Goal: Check status: Check status

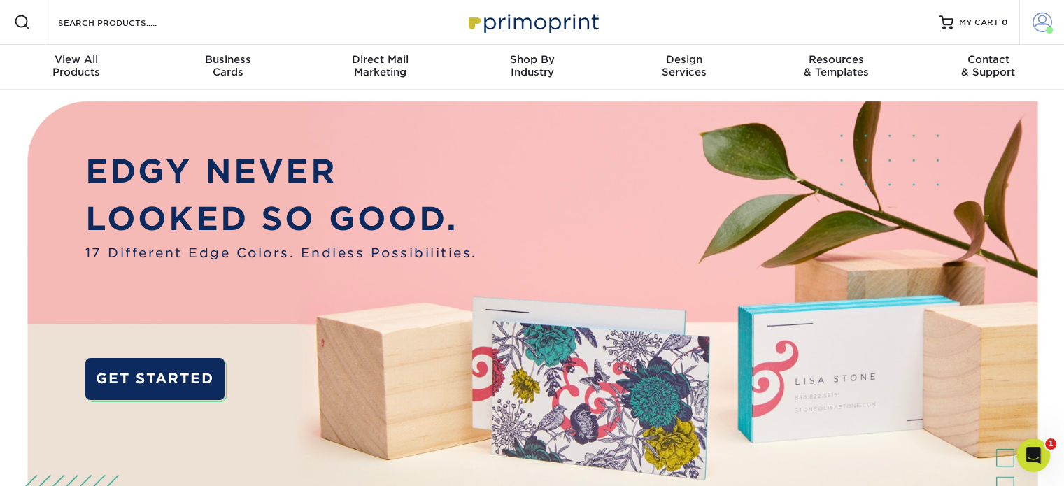
click at [1041, 27] on span at bounding box center [1043, 23] width 20 height 20
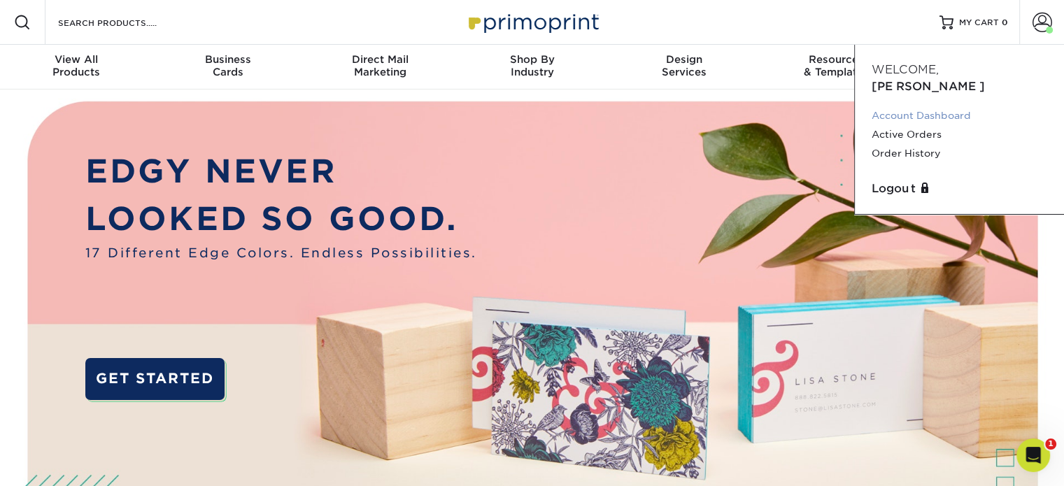
click at [924, 106] on link "Account Dashboard" at bounding box center [960, 115] width 176 height 19
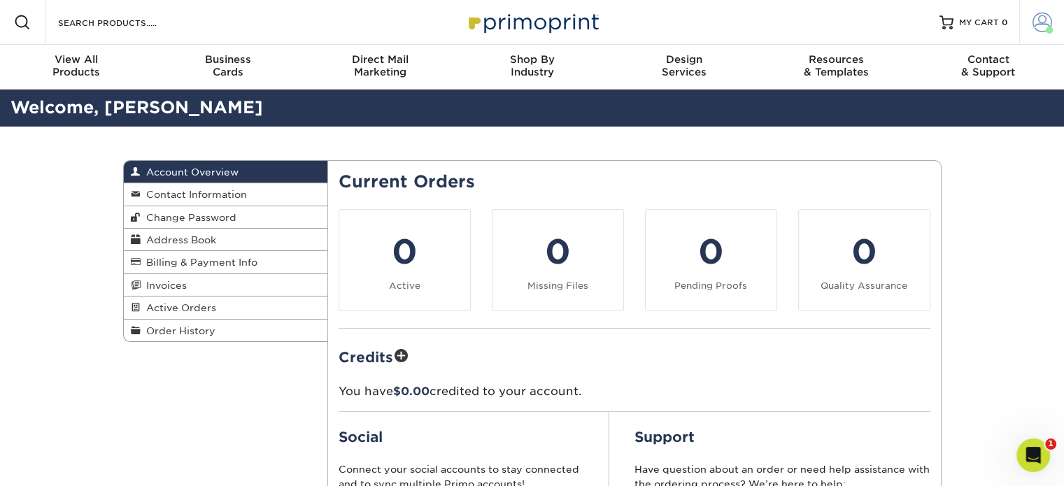
click at [1041, 30] on span at bounding box center [1043, 23] width 20 height 20
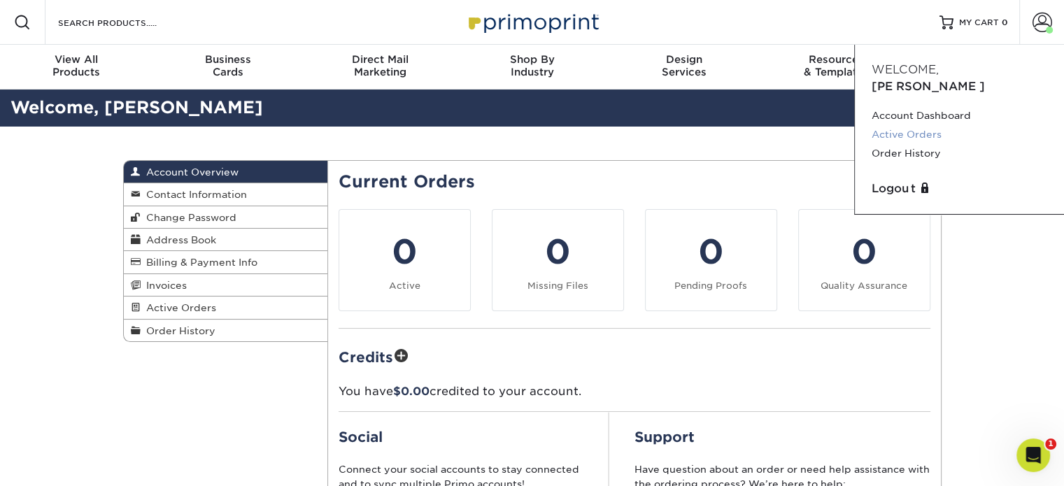
click at [932, 125] on link "Active Orders" at bounding box center [960, 134] width 176 height 19
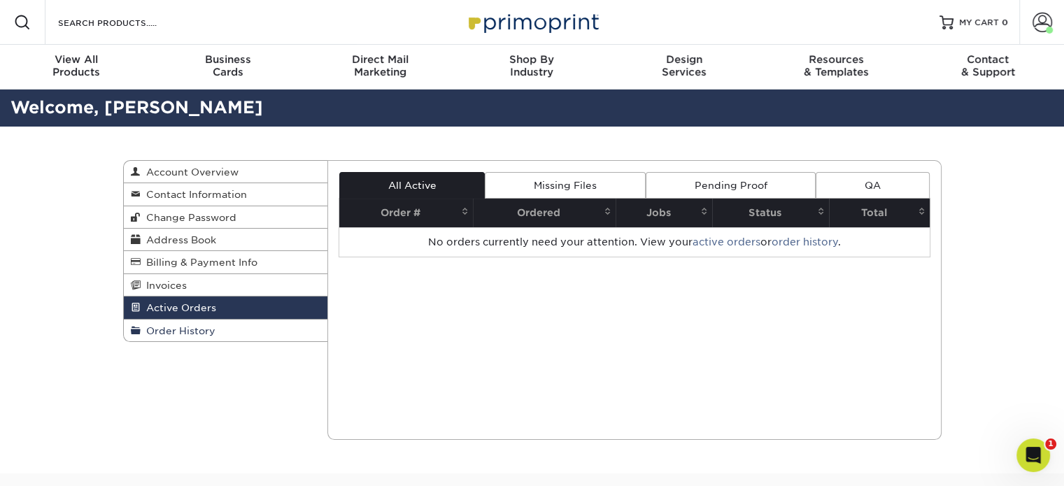
click at [225, 334] on link "Order History" at bounding box center [226, 331] width 204 height 22
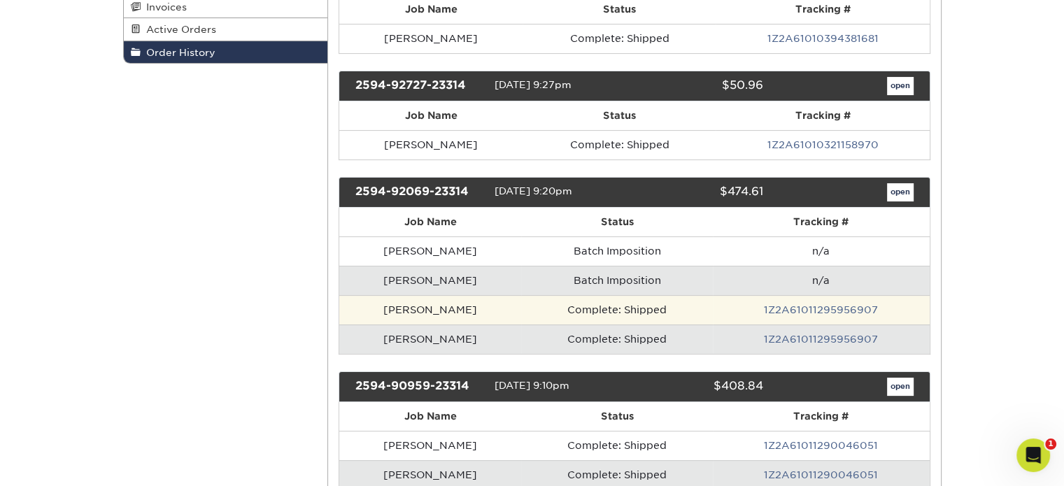
scroll to position [280, 0]
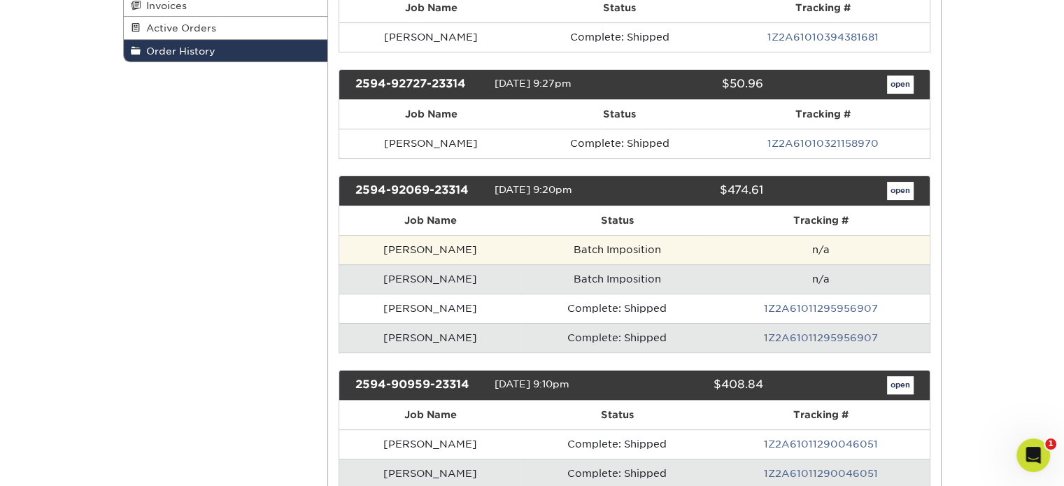
click at [602, 250] on td "Batch Imposition" at bounding box center [617, 249] width 192 height 29
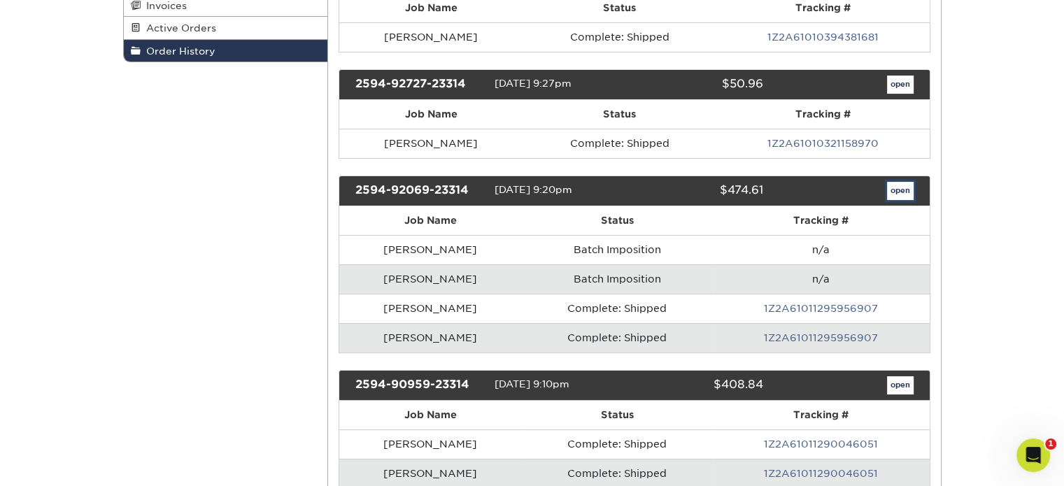
click at [894, 184] on link "open" at bounding box center [900, 191] width 27 height 18
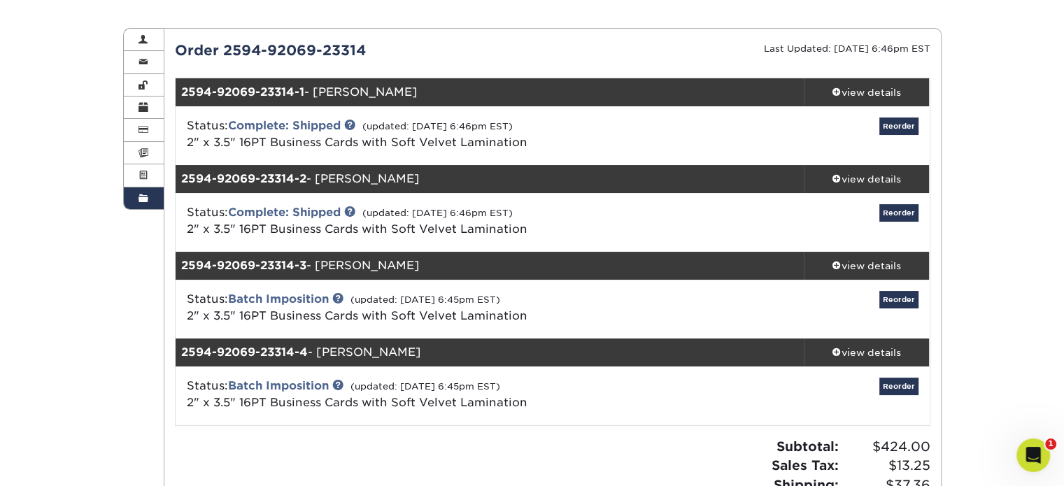
scroll to position [140, 0]
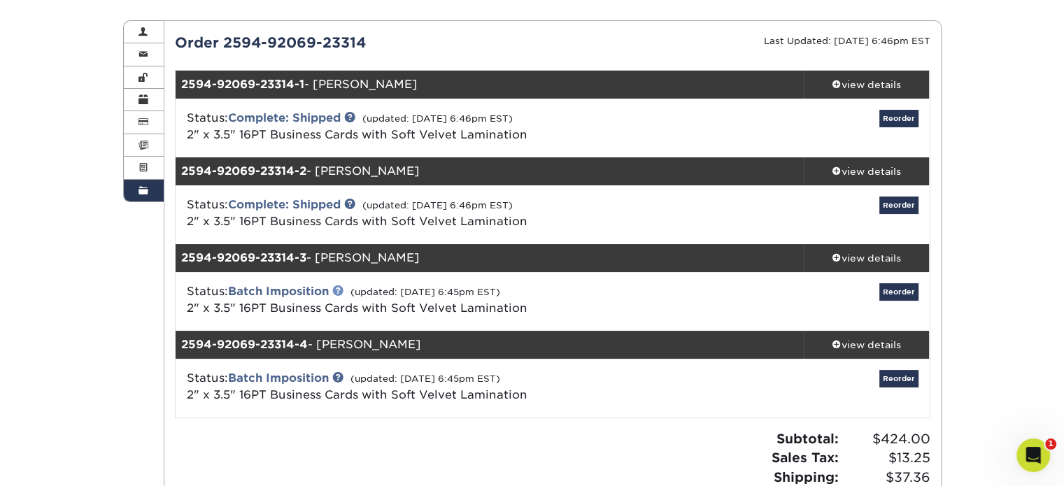
click at [341, 289] on link at bounding box center [337, 290] width 11 height 11
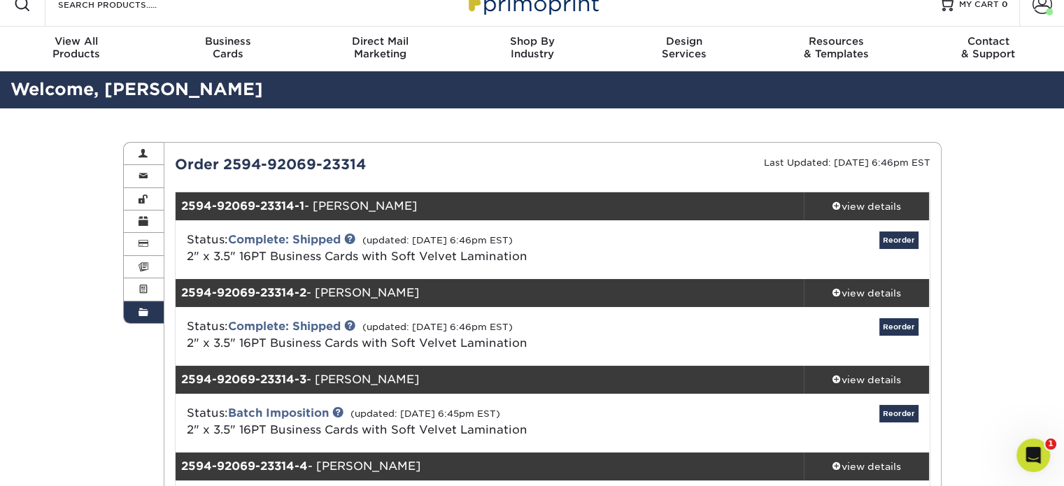
scroll to position [0, 0]
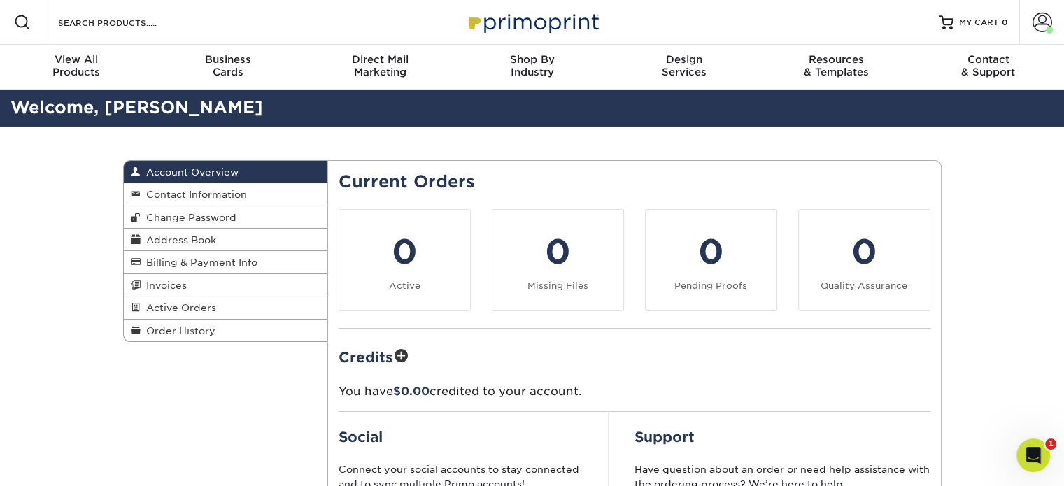
drag, startPoint x: 190, startPoint y: 327, endPoint x: 330, endPoint y: 320, distance: 140.8
click at [190, 327] on span "Order History" at bounding box center [178, 330] width 75 height 11
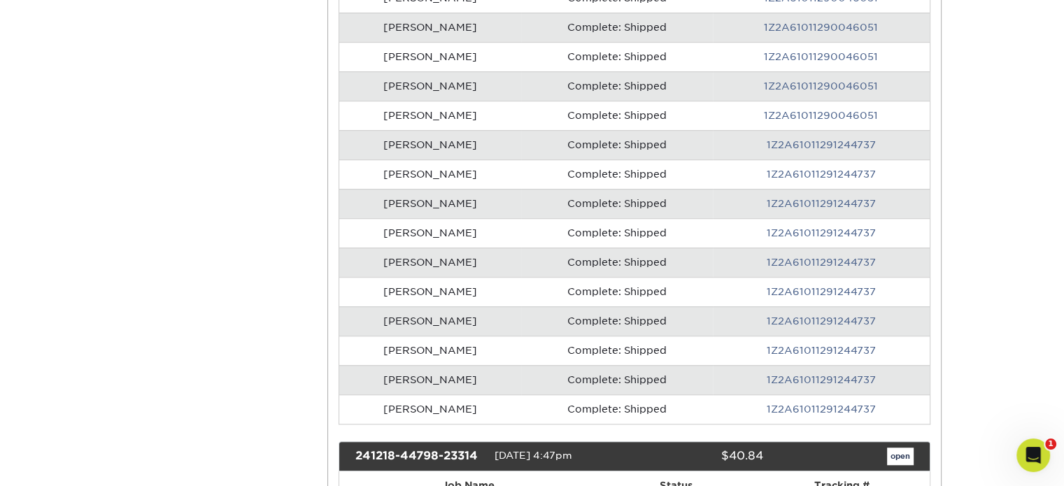
scroll to position [910, 0]
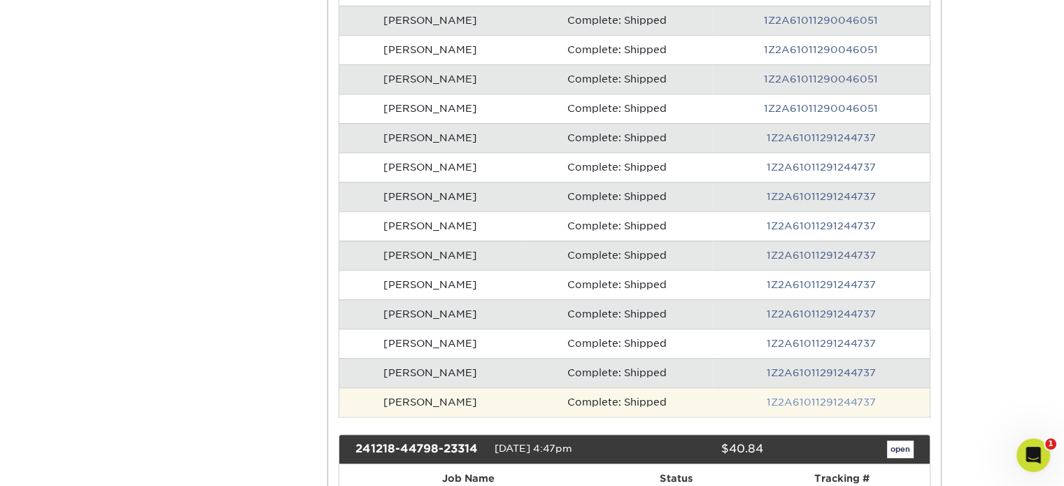
click at [853, 397] on link "1Z2A61011291244737" at bounding box center [821, 402] width 109 height 11
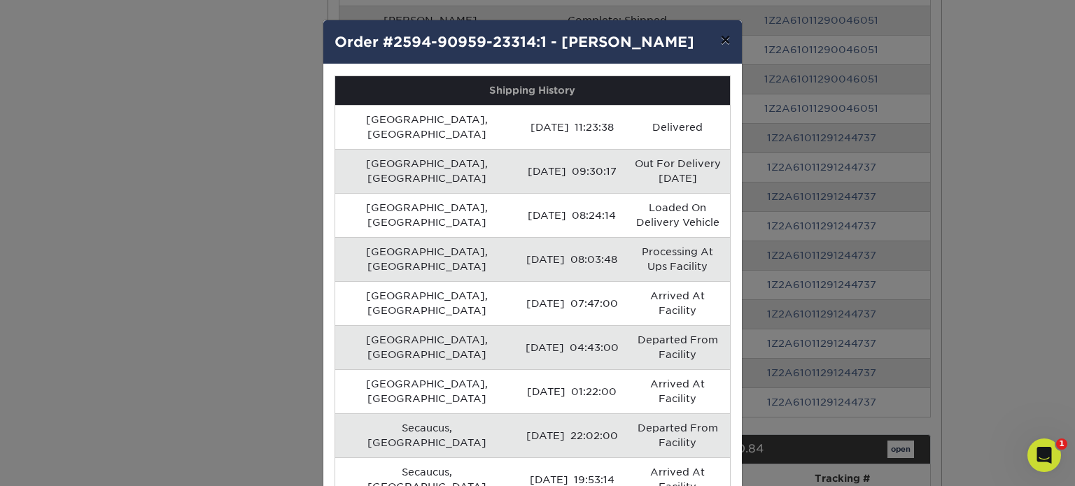
click at [724, 34] on button "×" at bounding box center [725, 39] width 32 height 39
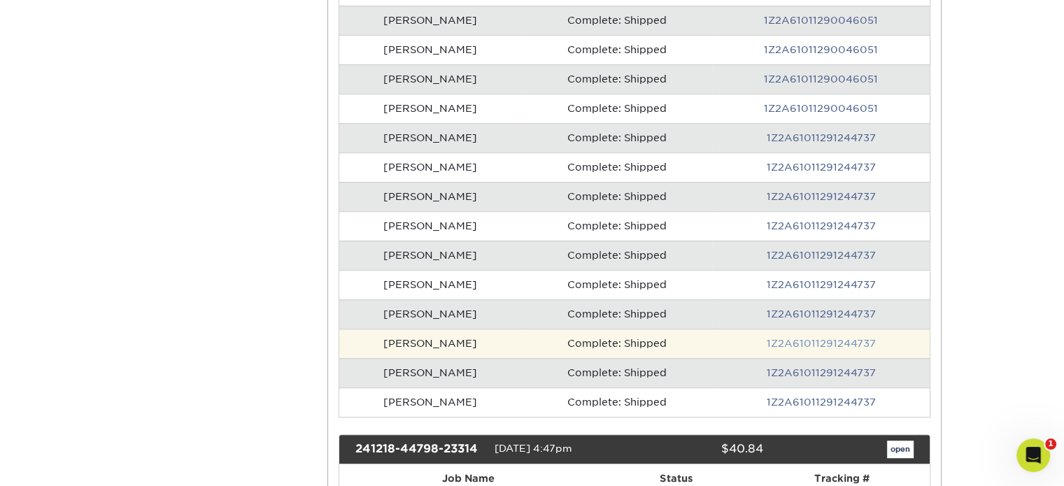
click at [842, 338] on link "1Z2A61011291244737" at bounding box center [821, 343] width 109 height 11
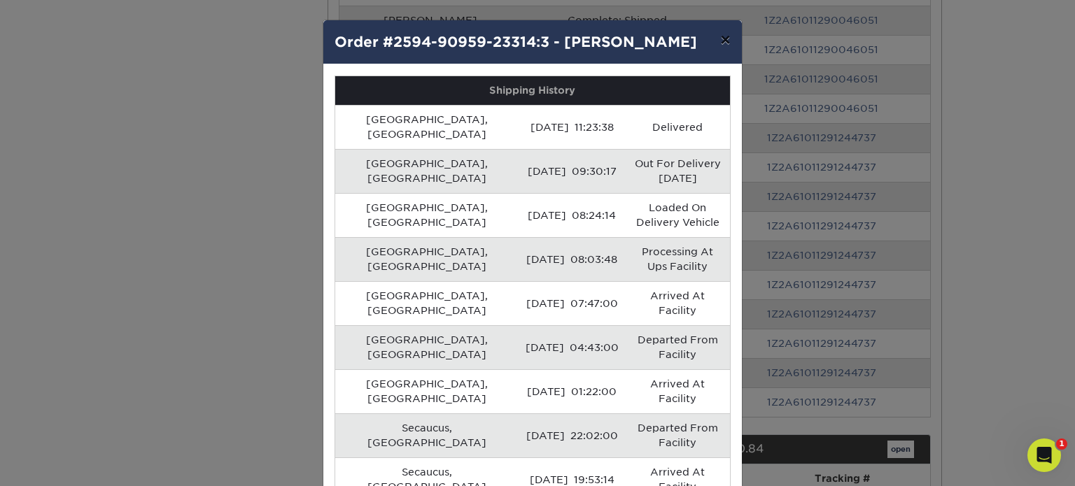
click at [723, 38] on button "×" at bounding box center [725, 39] width 32 height 39
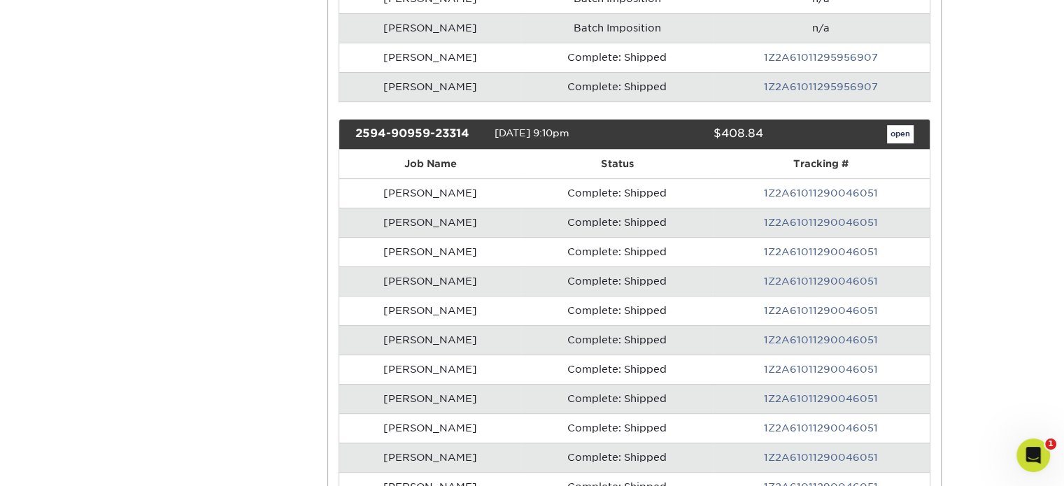
scroll to position [560, 0]
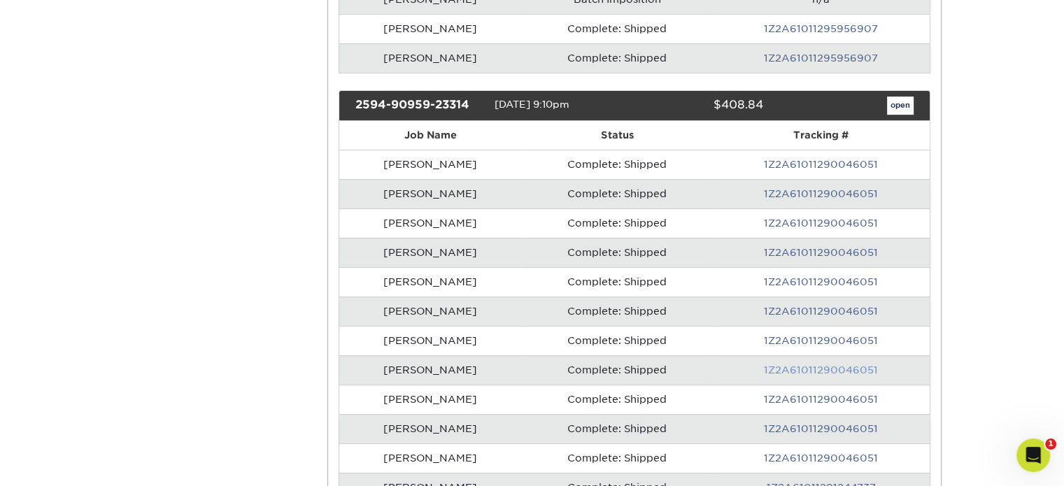
click at [775, 365] on link "1Z2A61011290046051" at bounding box center [821, 370] width 114 height 11
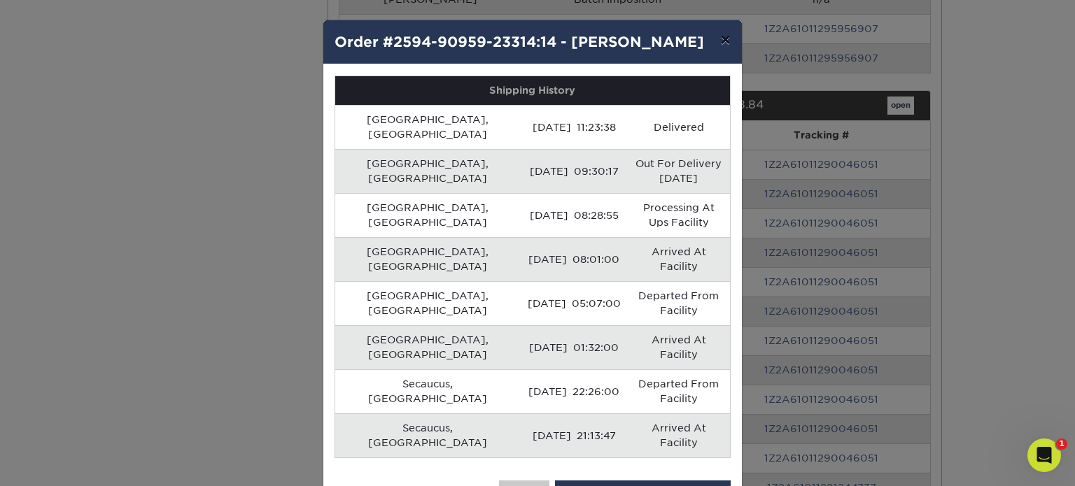
click at [725, 30] on button "×" at bounding box center [725, 39] width 32 height 39
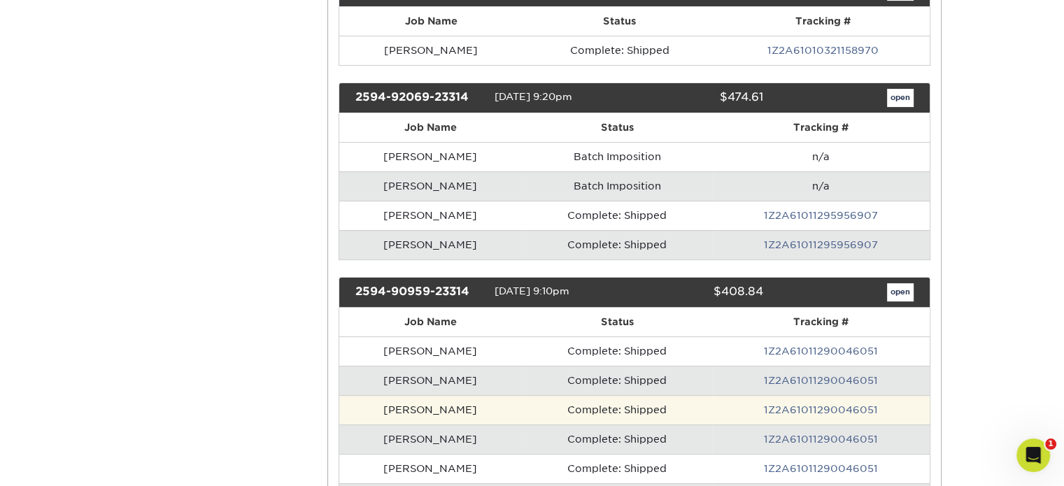
scroll to position [350, 0]
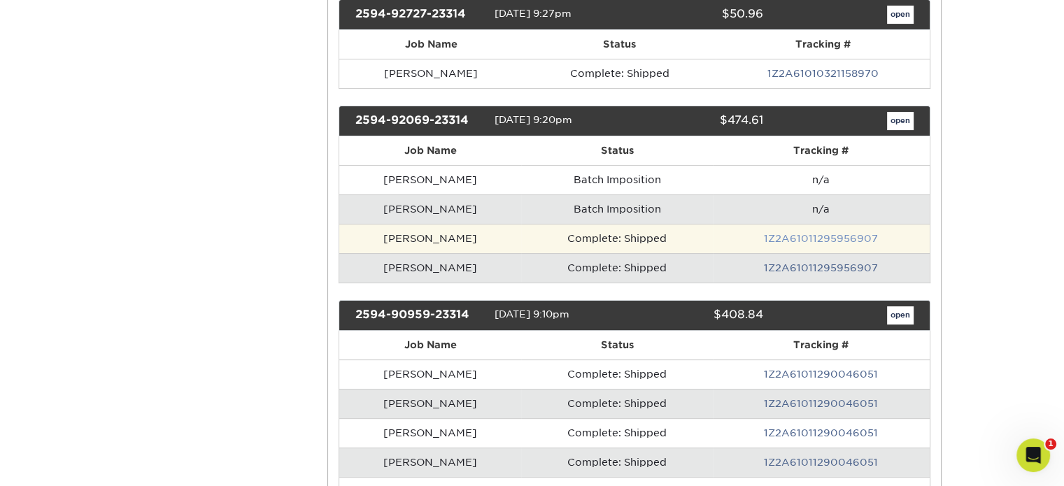
click at [784, 235] on link "1Z2A61011295956907" at bounding box center [821, 238] width 114 height 11
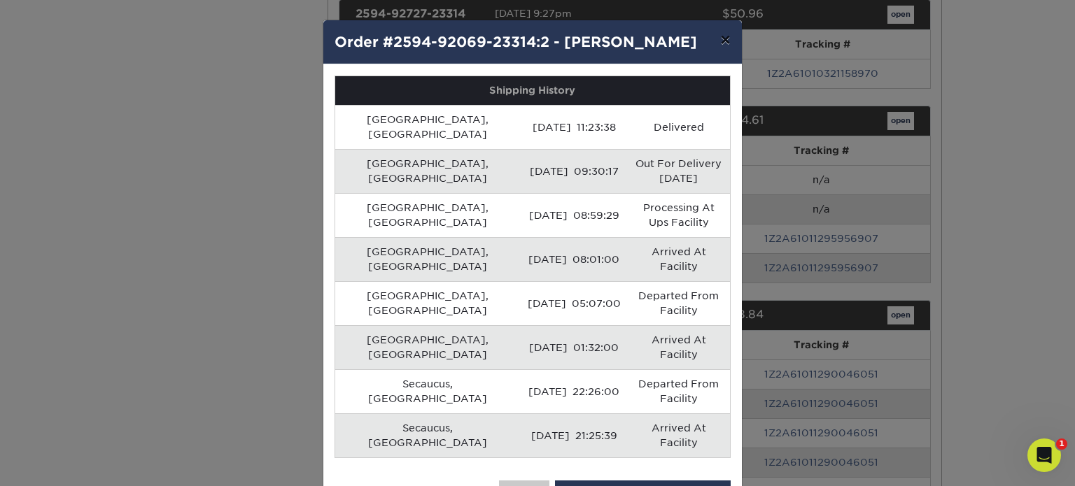
click at [724, 44] on button "×" at bounding box center [725, 39] width 32 height 39
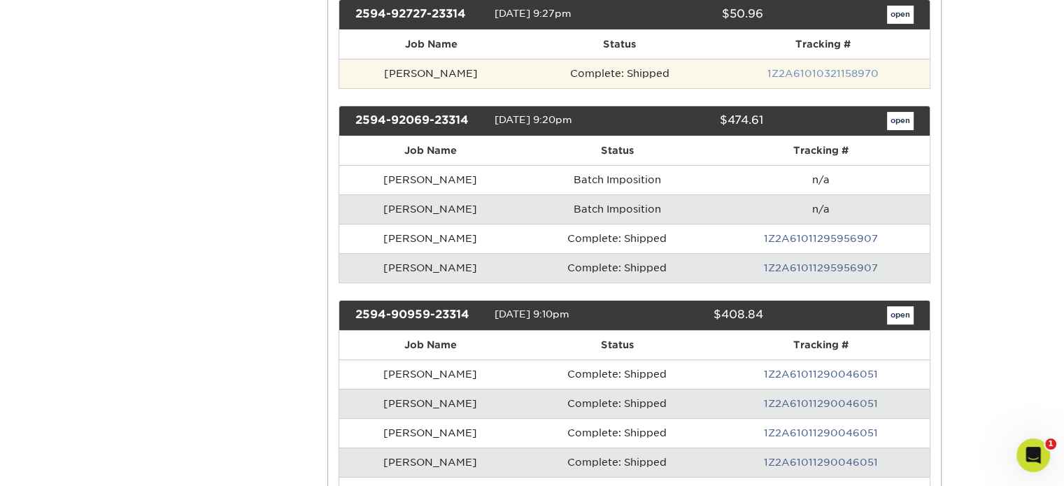
click at [803, 68] on link "1Z2A61010321158970" at bounding box center [822, 73] width 111 height 11
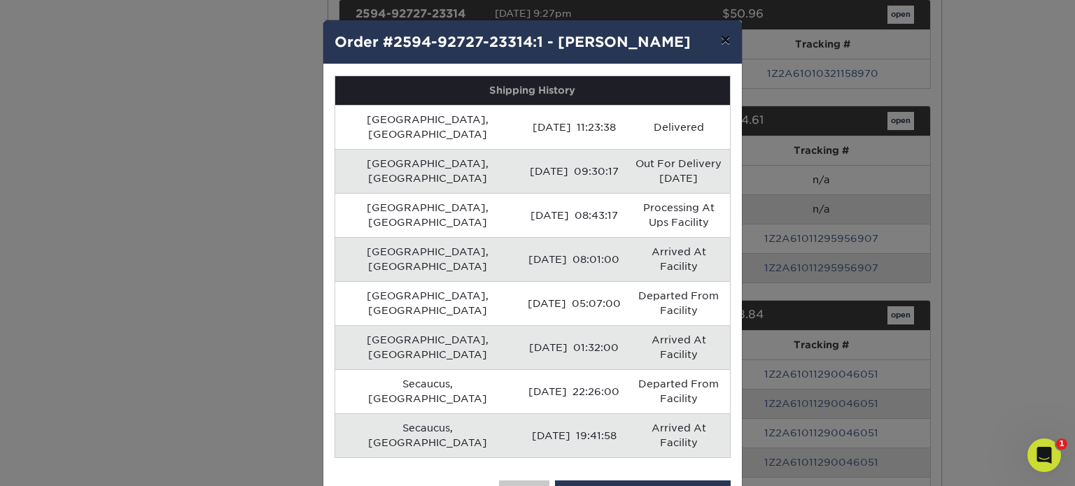
click at [721, 42] on button "×" at bounding box center [725, 39] width 32 height 39
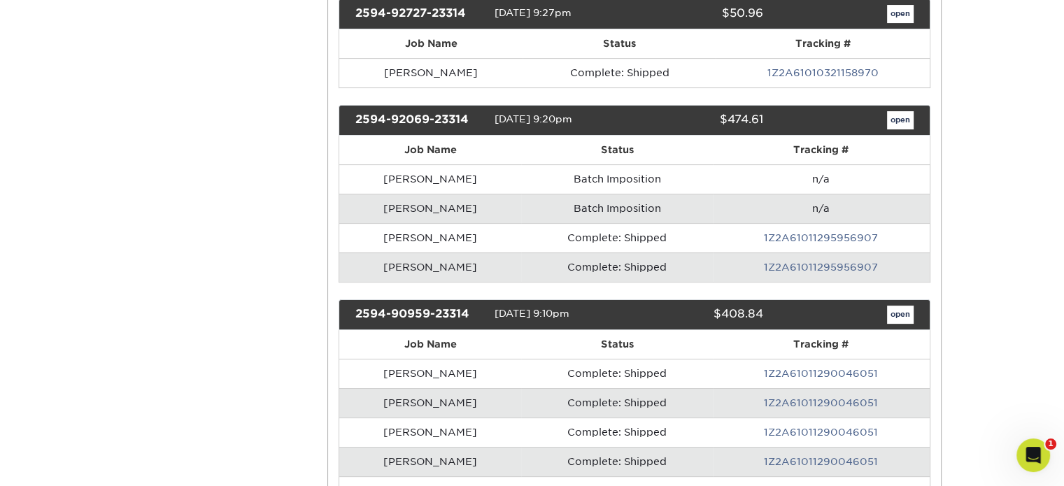
scroll to position [490, 0]
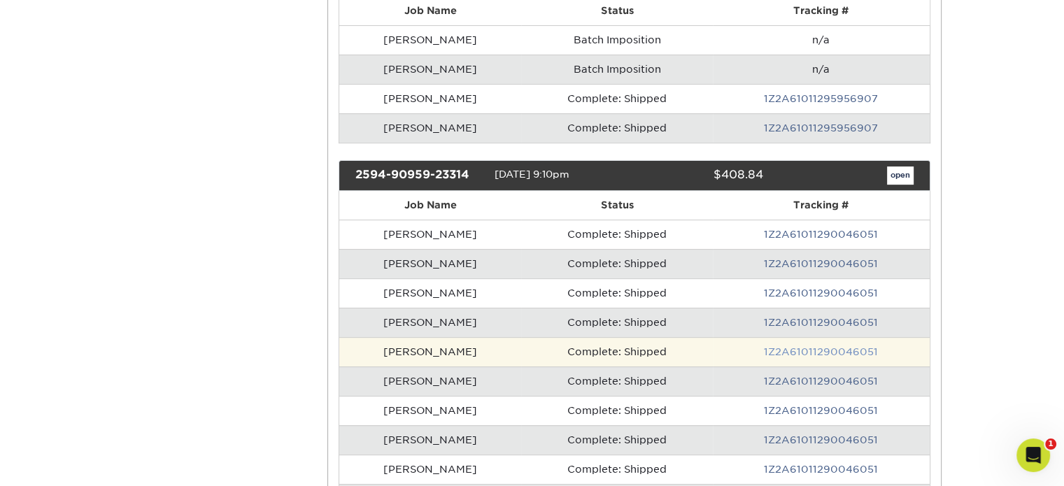
click at [809, 346] on link "1Z2A61011290046051" at bounding box center [821, 351] width 114 height 11
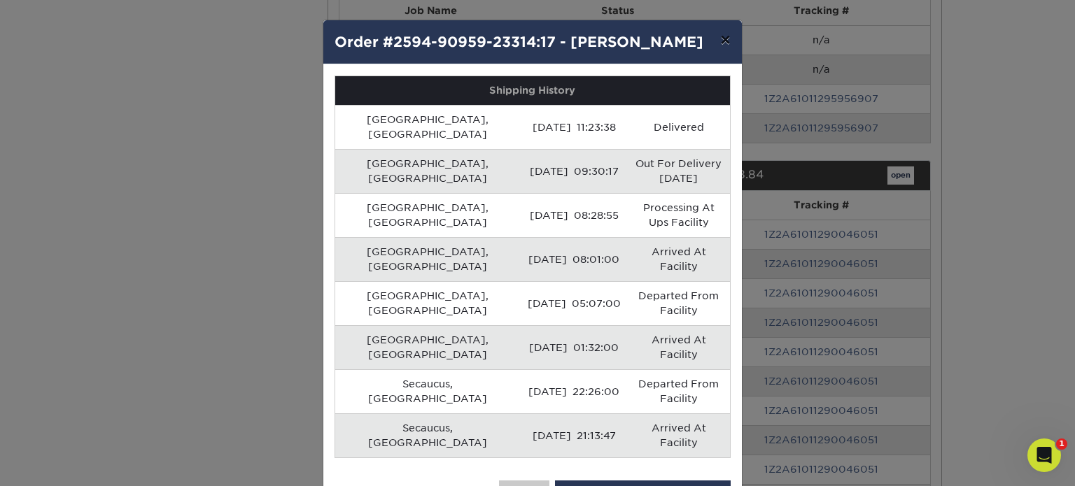
click at [726, 40] on button "×" at bounding box center [725, 39] width 32 height 39
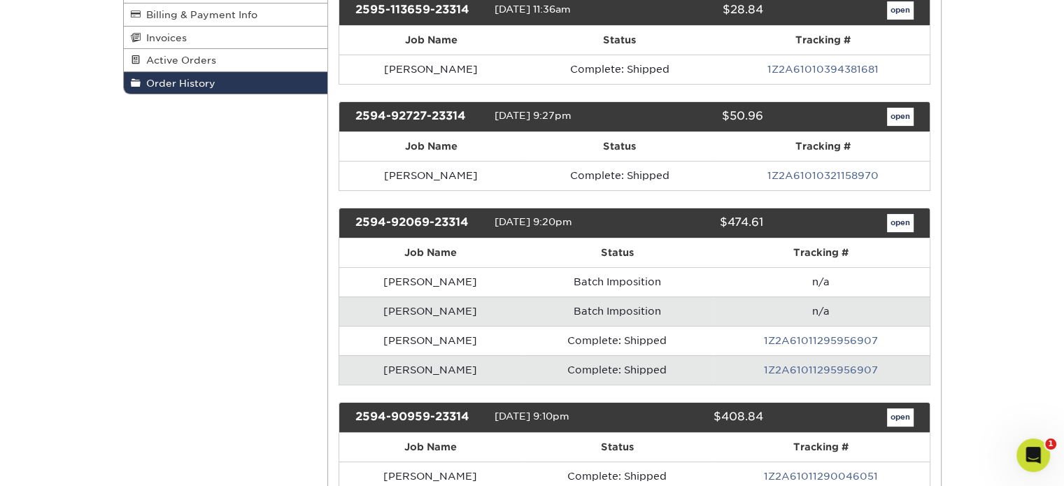
scroll to position [280, 0]
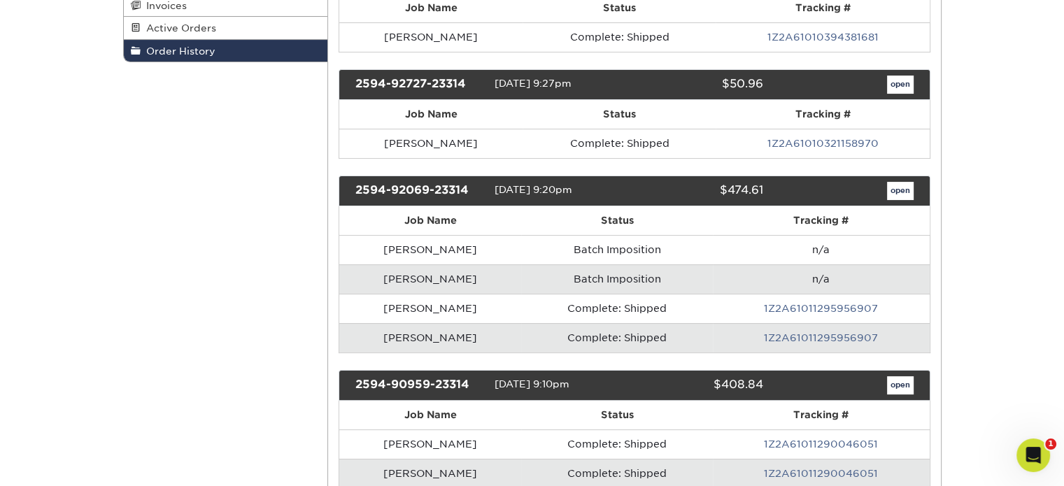
click at [845, 139] on link "1Z2A61010321158970" at bounding box center [822, 143] width 111 height 11
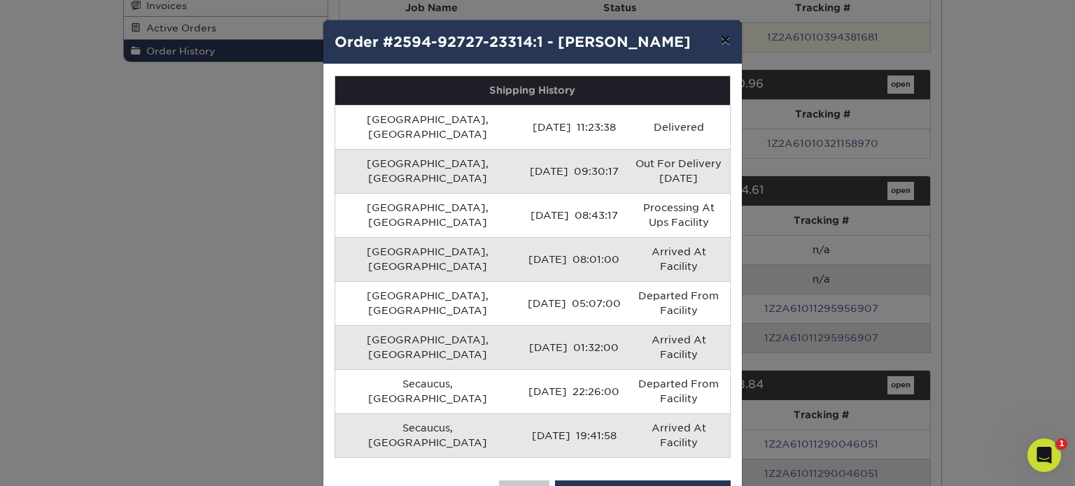
drag, startPoint x: 729, startPoint y: 37, endPoint x: 738, endPoint y: 49, distance: 15.0
click at [730, 37] on button "×" at bounding box center [725, 39] width 32 height 39
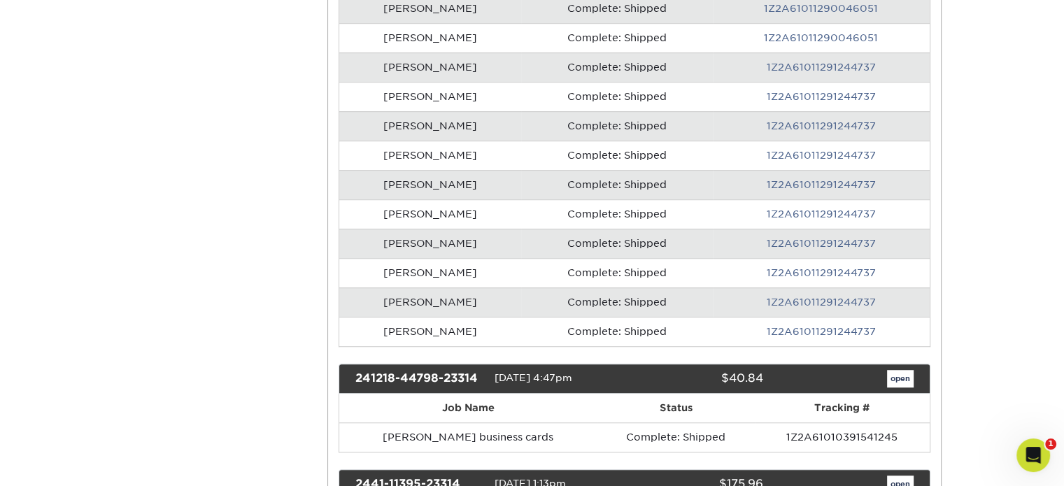
scroll to position [1259, 0]
